Goal: Task Accomplishment & Management: Use online tool/utility

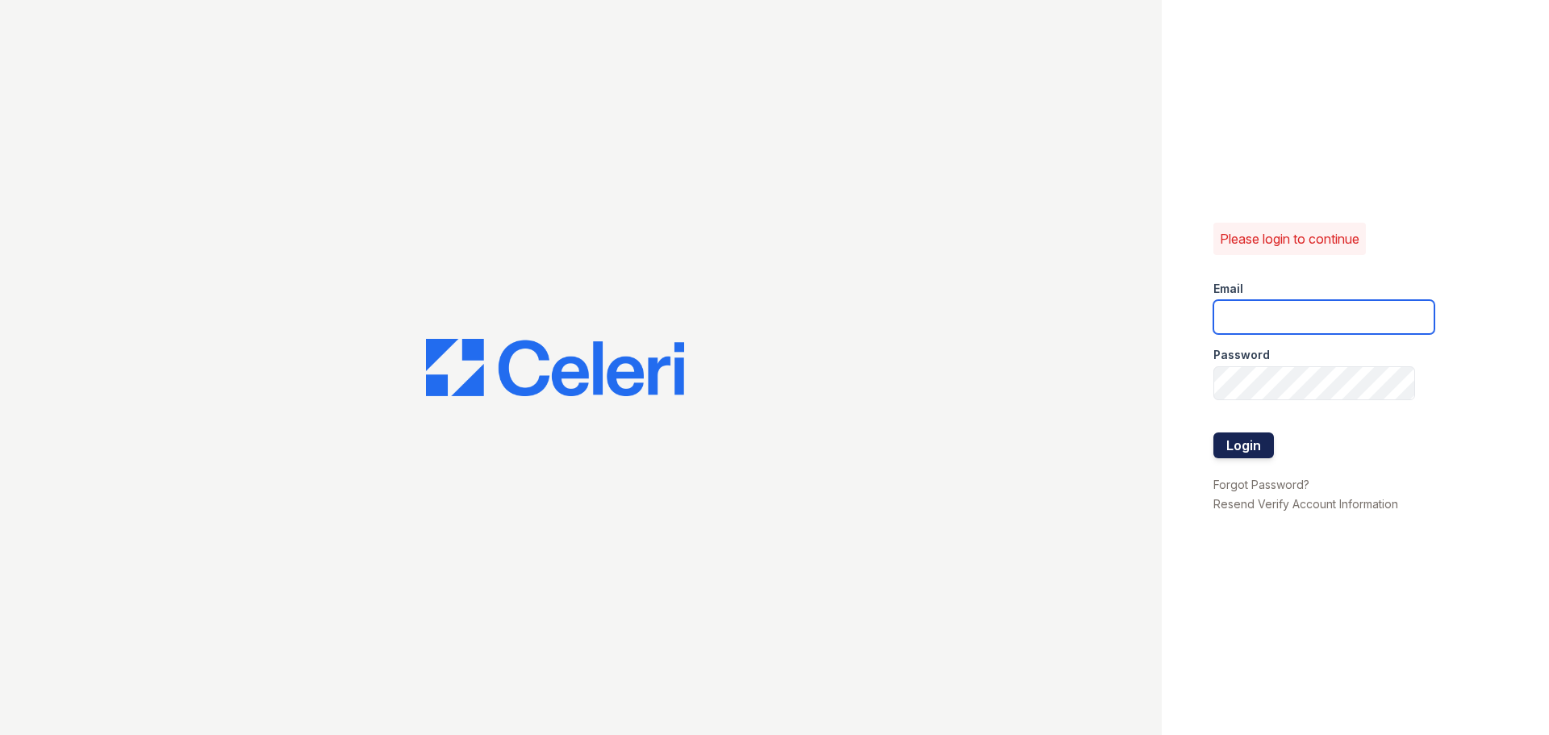
type input "renewannarbor@trinity-pm.com"
click at [1233, 445] on button "Login" at bounding box center [1244, 446] width 61 height 26
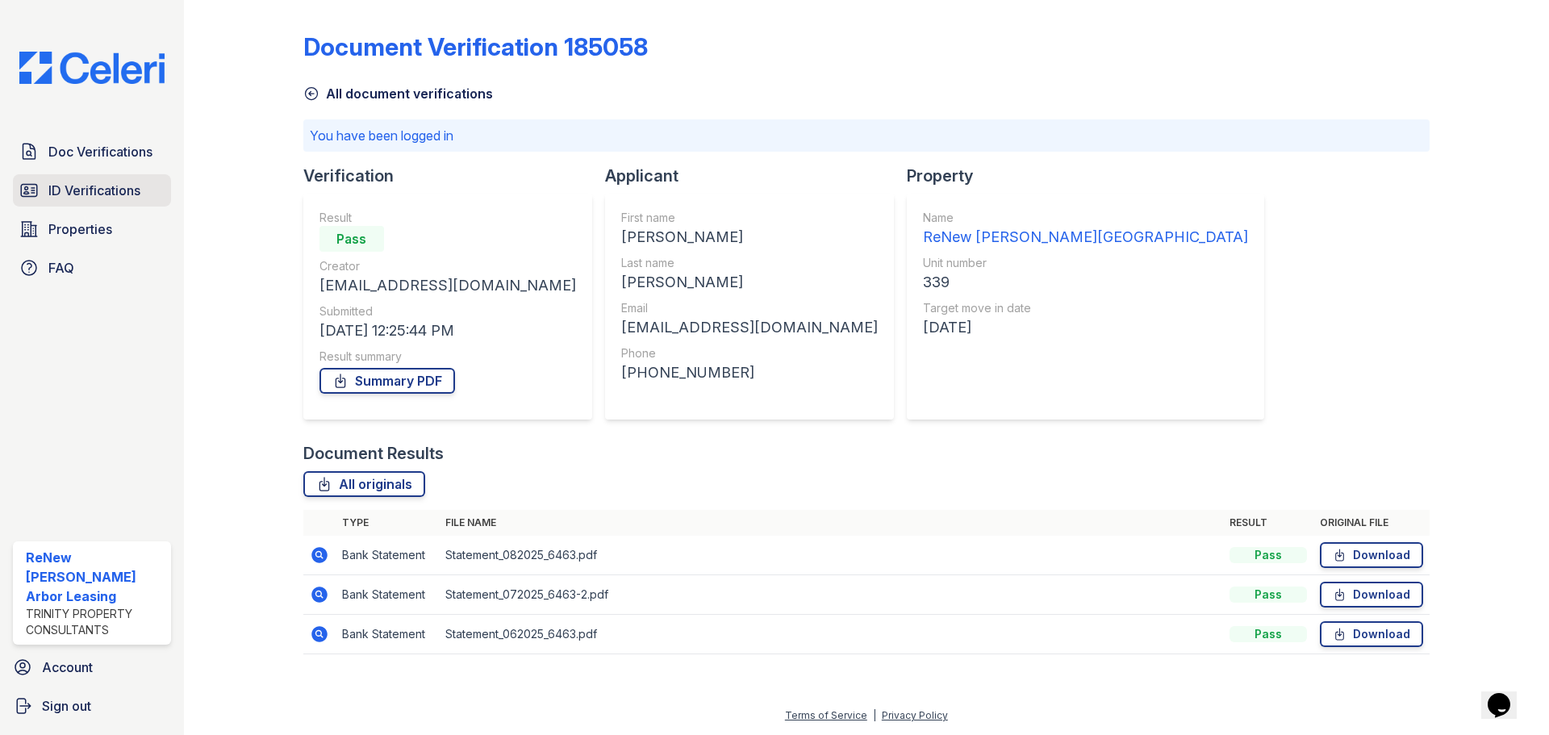
click at [93, 194] on span "ID Verifications" at bounding box center [94, 190] width 92 height 19
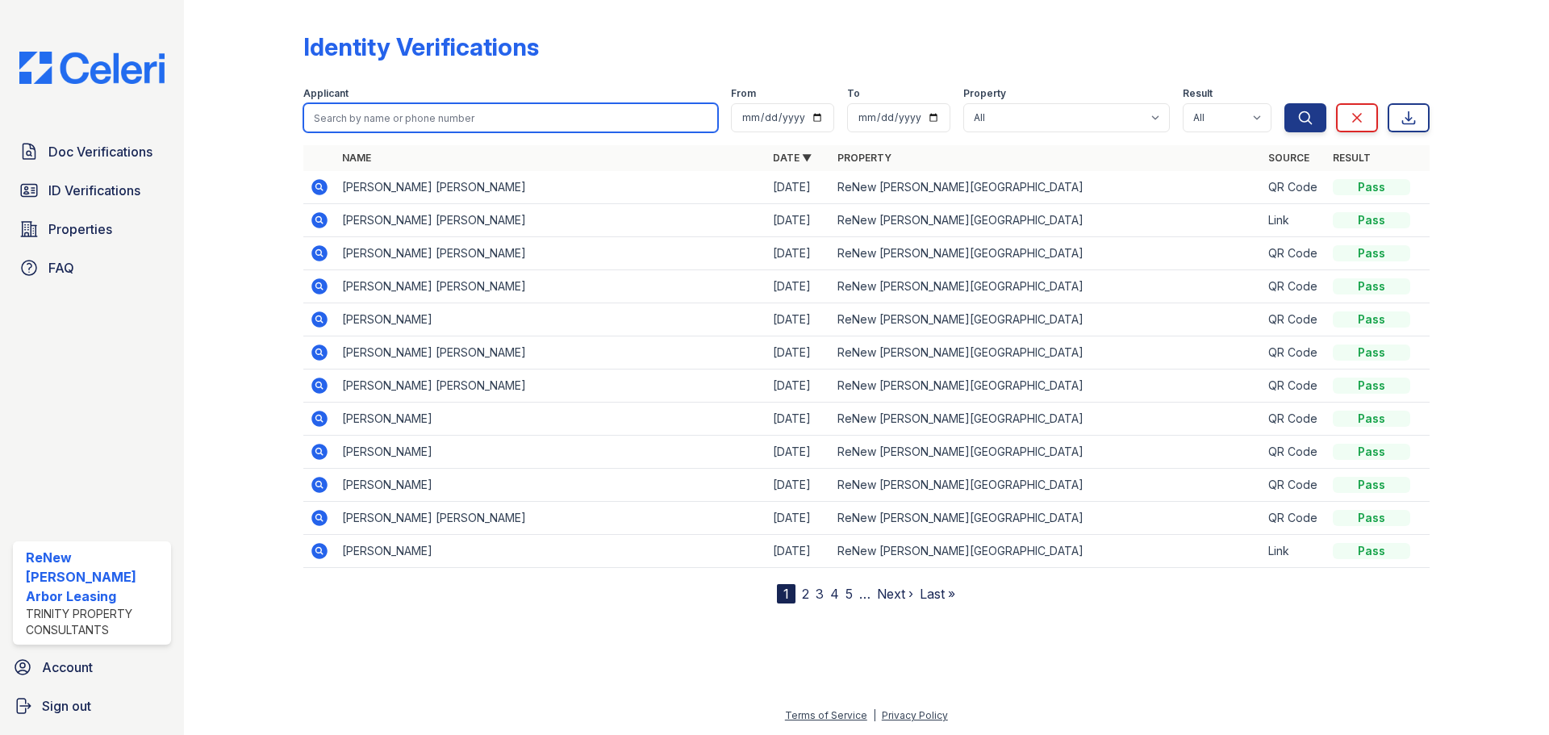
click at [509, 116] on input "search" at bounding box center [510, 117] width 415 height 29
type input "kiyeon lee"
click at [1285, 103] on button "Search" at bounding box center [1306, 117] width 42 height 29
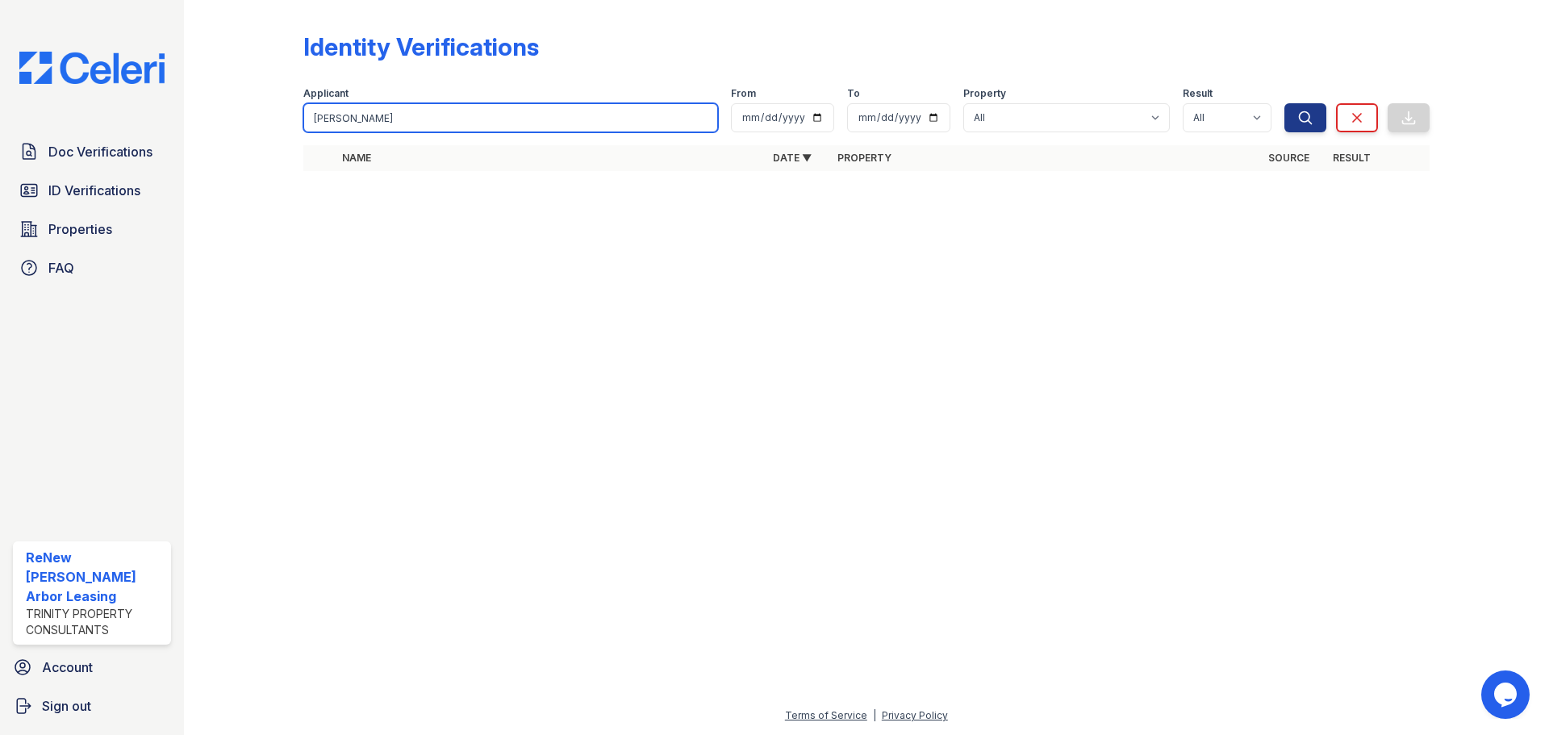
drag, startPoint x: 505, startPoint y: 115, endPoint x: 495, endPoint y: 115, distance: 10.5
click at [495, 115] on input "[PERSON_NAME]" at bounding box center [510, 117] width 415 height 29
click at [1285, 103] on button "Search" at bounding box center [1306, 117] width 42 height 29
click at [598, 119] on input "kiyeon lee" at bounding box center [510, 117] width 415 height 29
drag, startPoint x: 592, startPoint y: 119, endPoint x: 248, endPoint y: 101, distance: 345.0
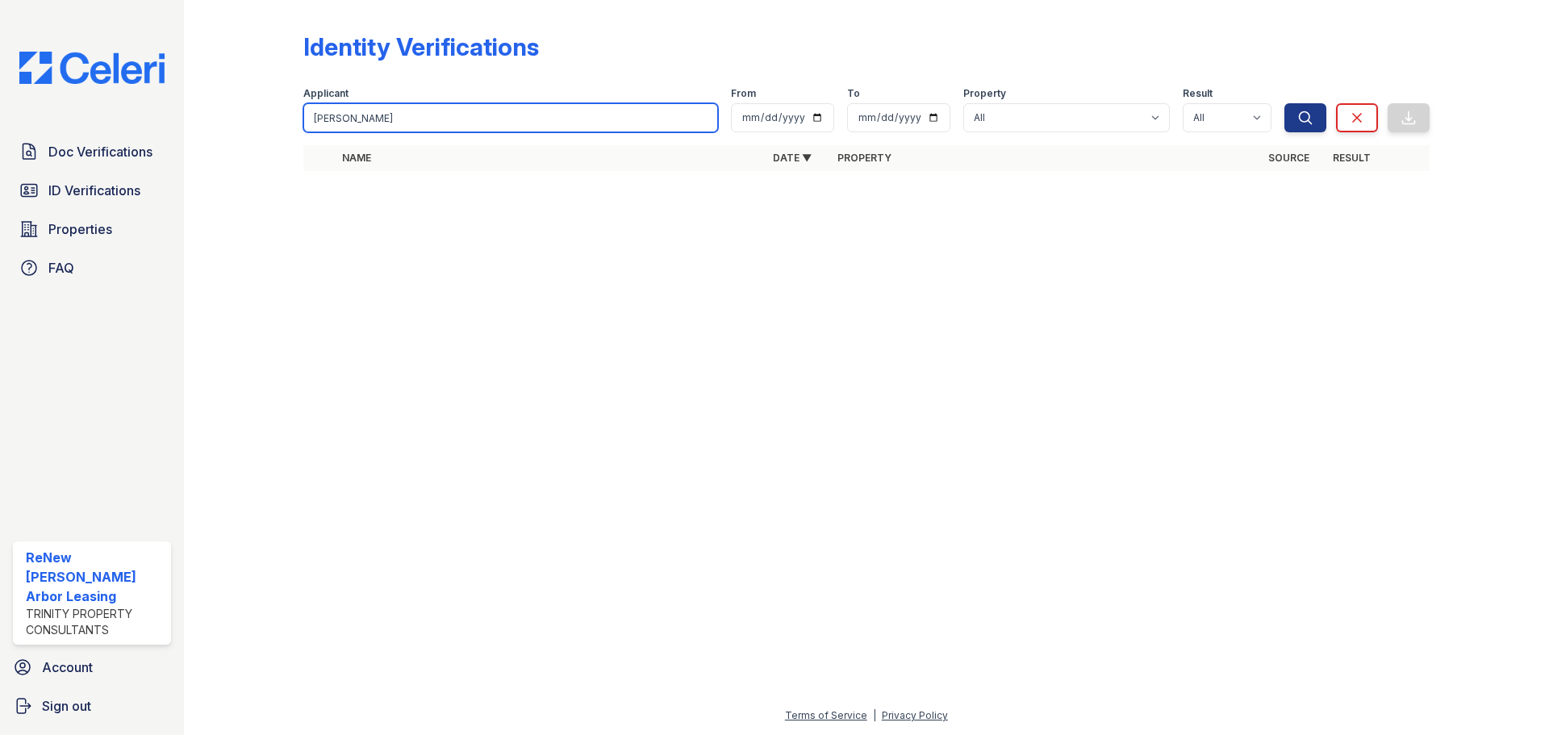
click at [255, 106] on div "Identity Verifications Filter Applicant kiyeon lee From To Property All ReNew A…" at bounding box center [867, 106] width 1314 height 213
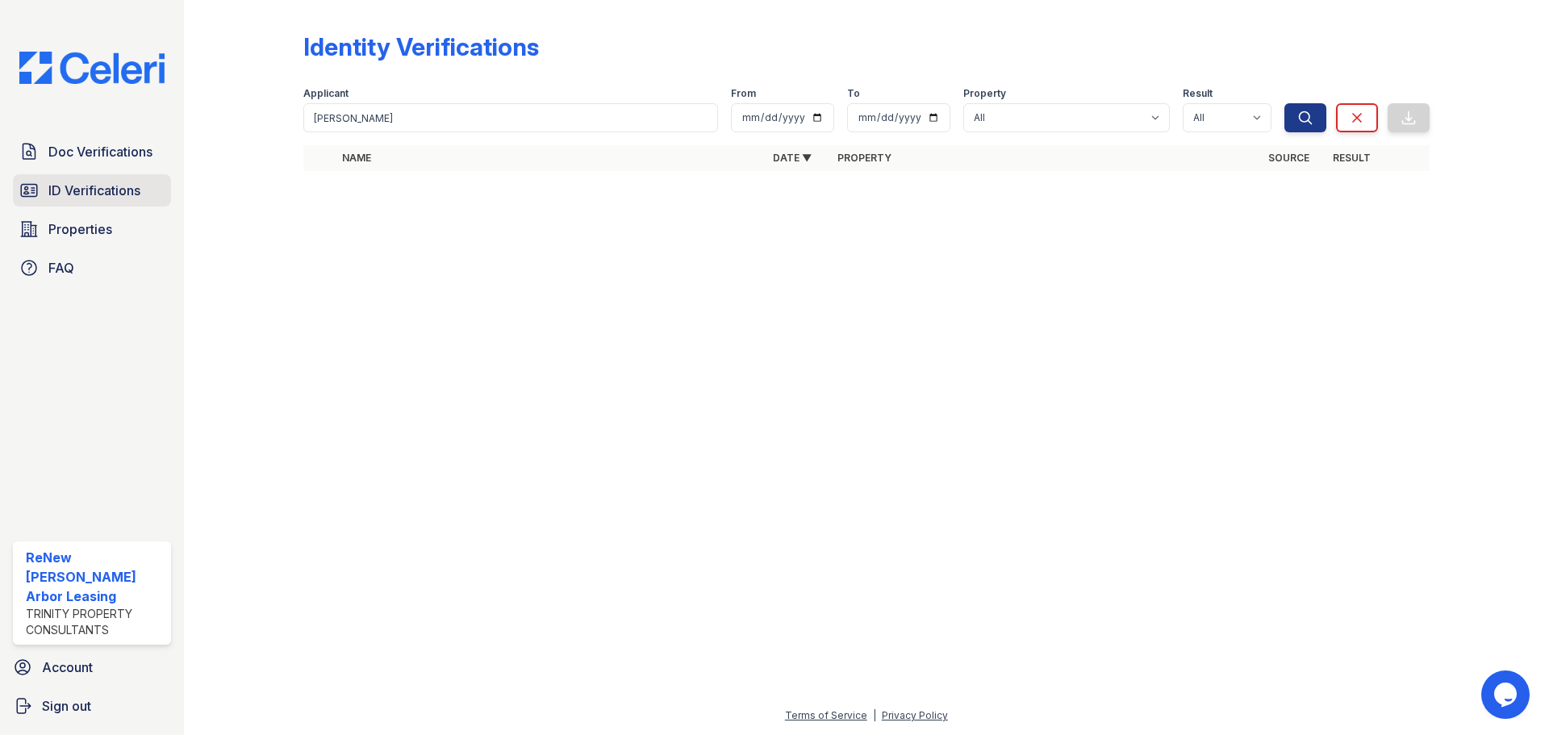
click at [96, 194] on span "ID Verifications" at bounding box center [94, 190] width 92 height 19
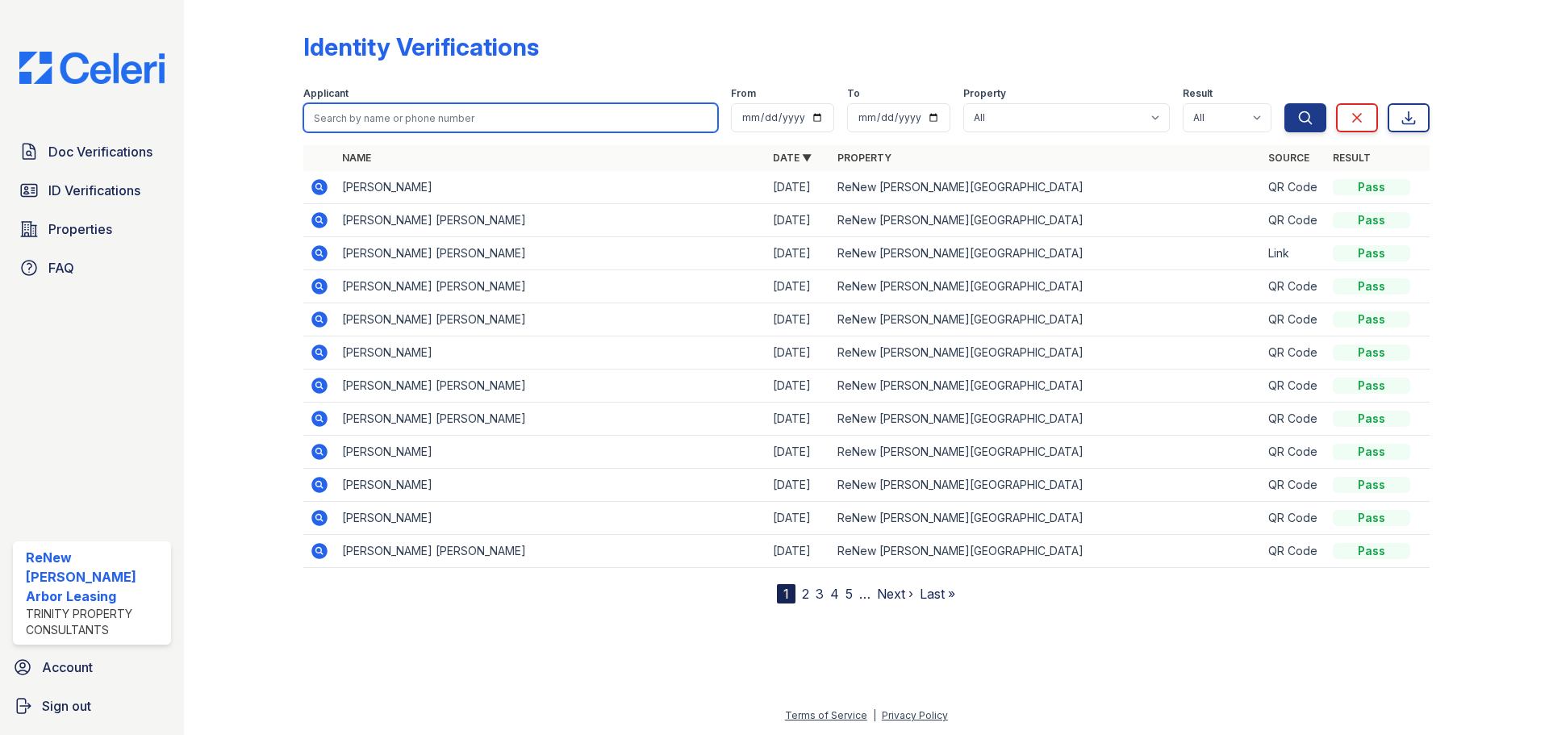
click at [519, 109] on input "search" at bounding box center [510, 117] width 415 height 29
click at [239, 216] on div at bounding box center [257, 304] width 94 height 597
click at [504, 186] on td "[PERSON_NAME]" at bounding box center [551, 187] width 431 height 33
click at [318, 182] on icon at bounding box center [319, 187] width 16 height 16
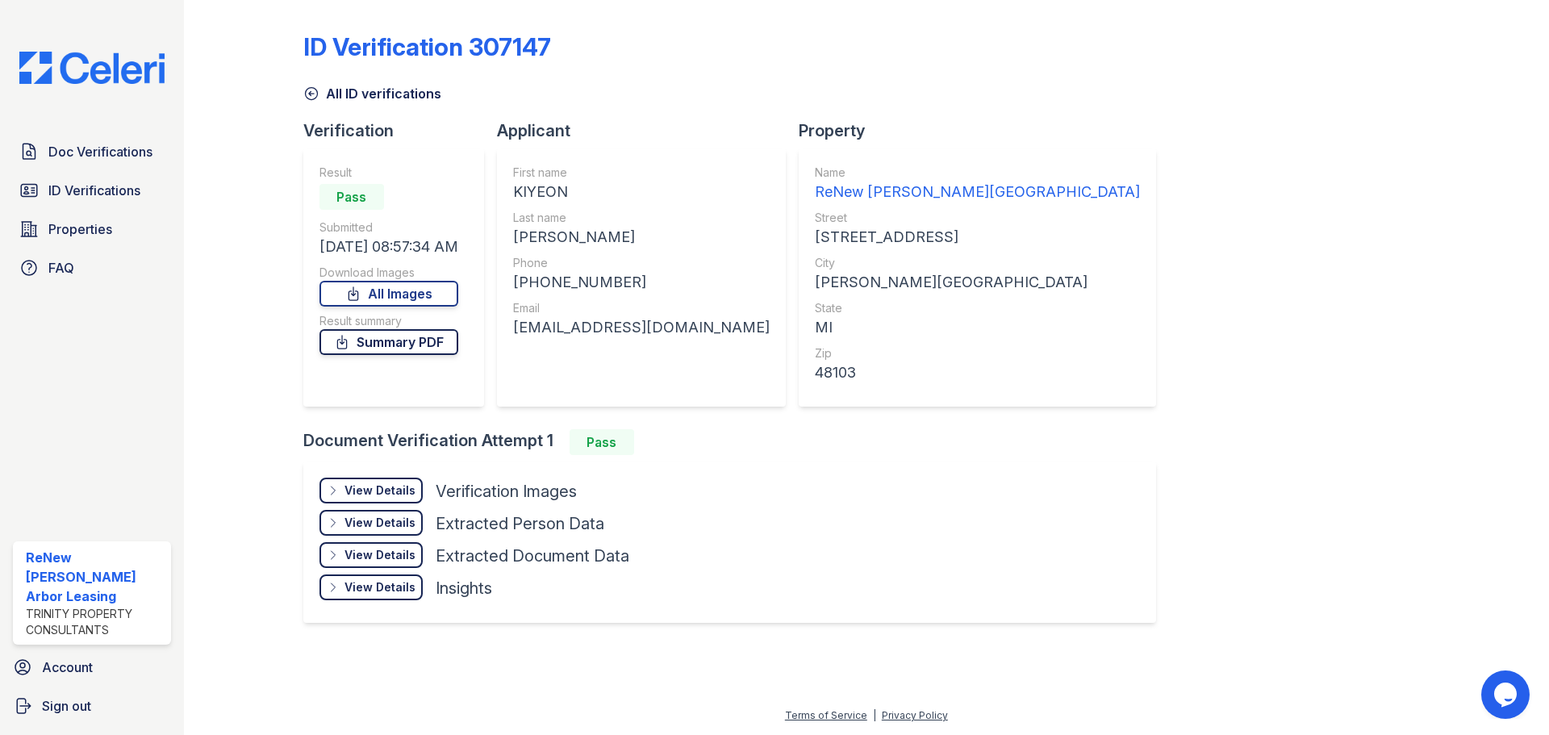
click at [382, 334] on link "Summary PDF" at bounding box center [389, 342] width 139 height 26
click at [403, 492] on div "View Details" at bounding box center [380, 491] width 71 height 16
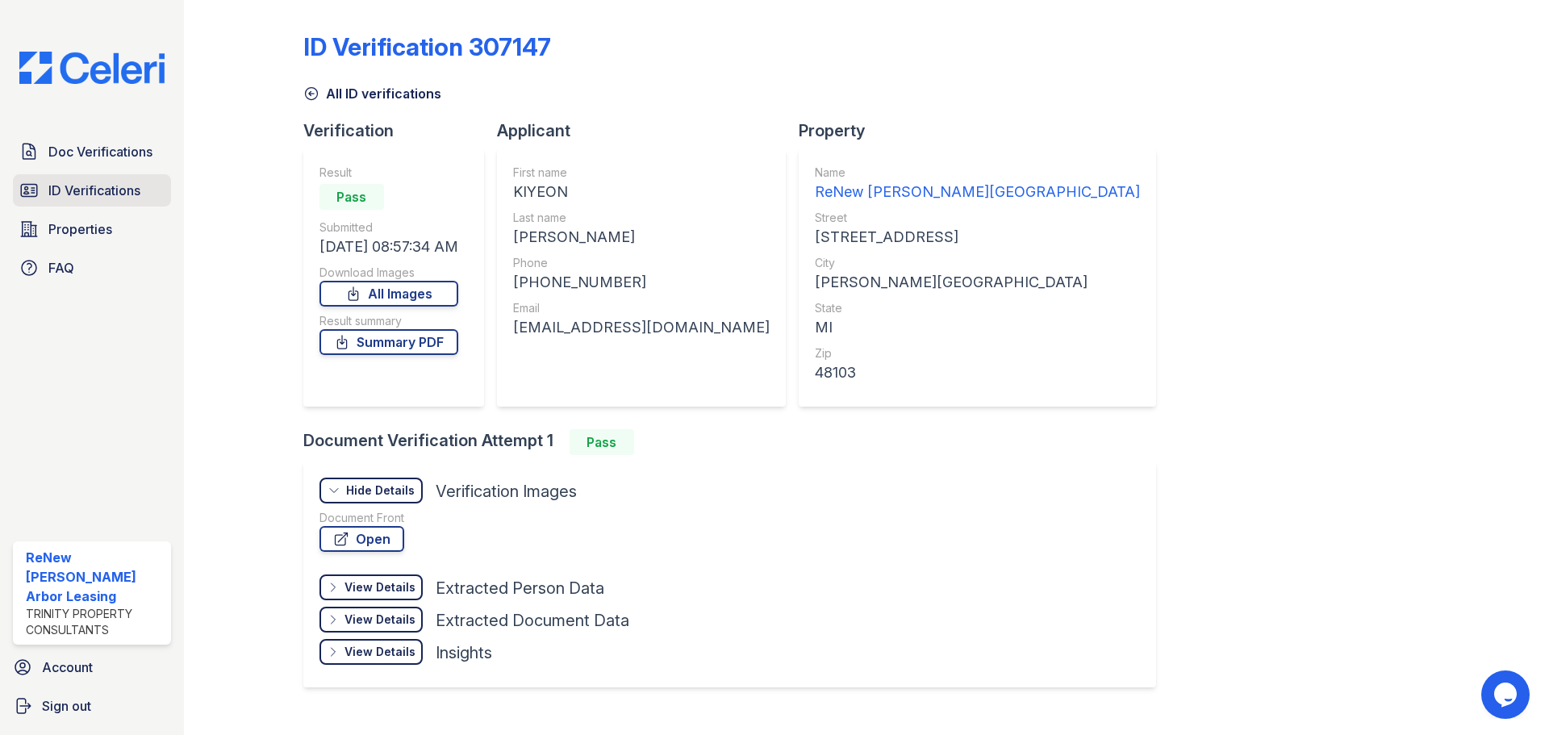
click at [100, 184] on span "ID Verifications" at bounding box center [94, 190] width 92 height 19
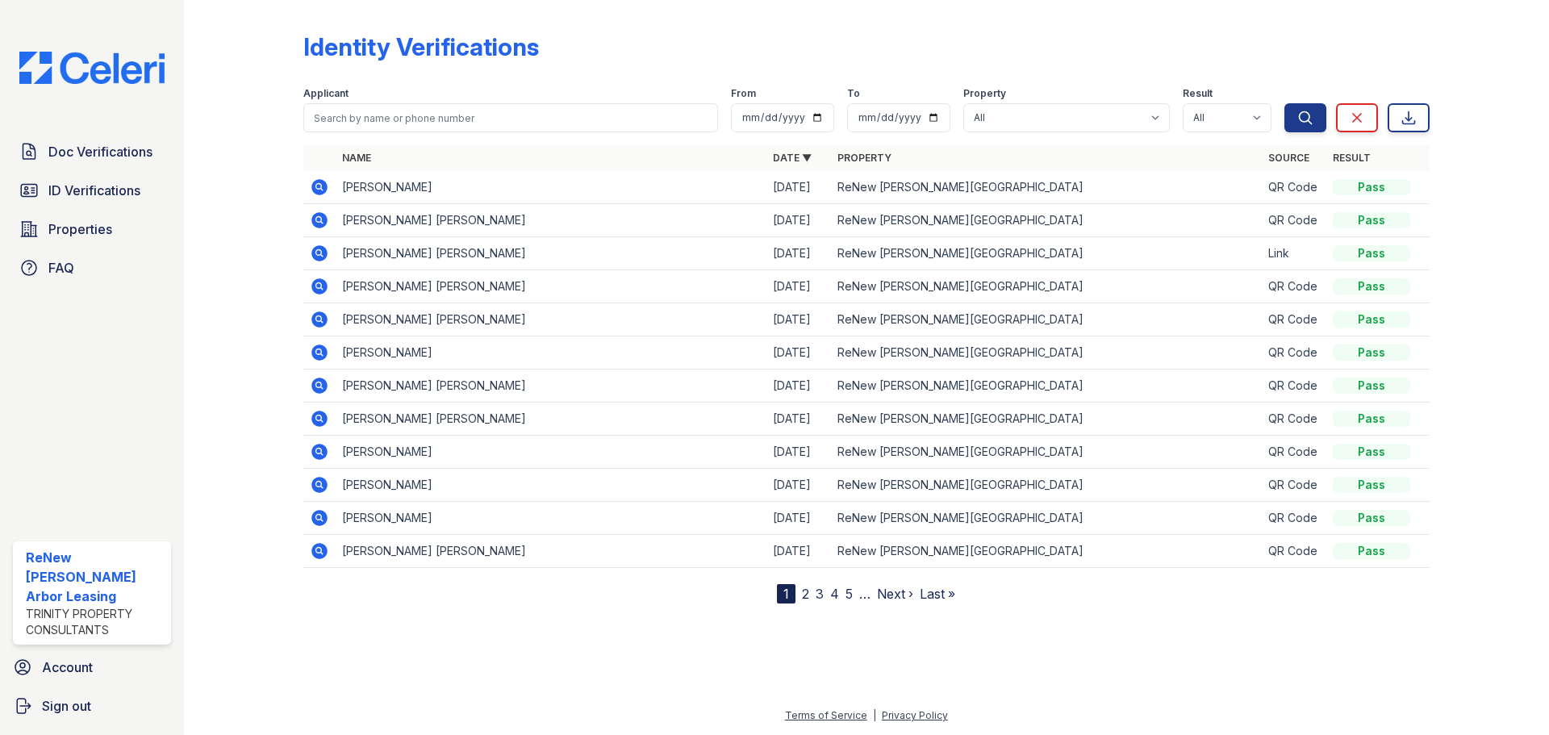
drag, startPoint x: 728, startPoint y: 48, endPoint x: 717, endPoint y: 49, distance: 11.3
click at [725, 48] on div "Identity Verifications" at bounding box center [866, 53] width 1127 height 42
click at [482, 120] on input "search" at bounding box center [510, 117] width 415 height 29
type input "[PERSON_NAME]"
click at [1285, 103] on button "Search" at bounding box center [1306, 117] width 42 height 29
